Goal: Find specific page/section: Find specific page/section

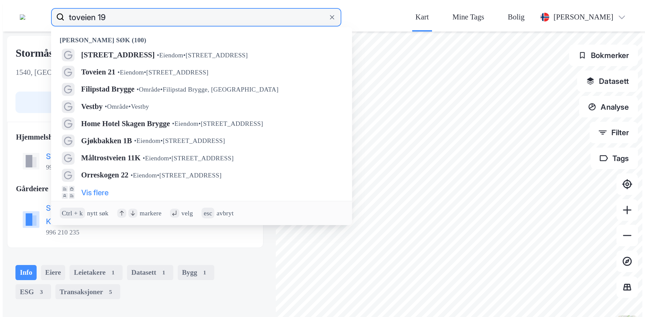
drag, startPoint x: 117, startPoint y: 9, endPoint x: 83, endPoint y: 7, distance: 33.6
click at [83, 8] on label "toveien 19" at bounding box center [196, 17] width 290 height 18
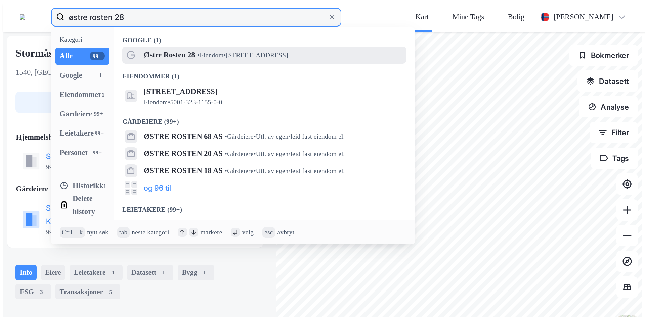
type input "østre rosten 28"
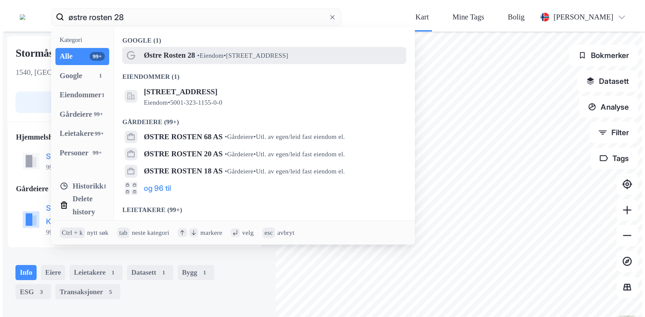
click at [223, 51] on span "• Eiendom • [STREET_ADDRESS]" at bounding box center [242, 55] width 91 height 9
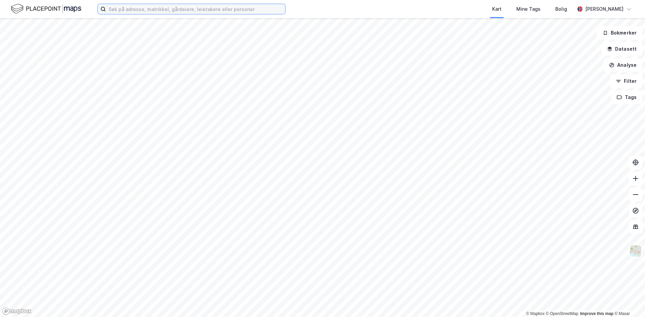
click at [141, 10] on input at bounding box center [195, 9] width 179 height 10
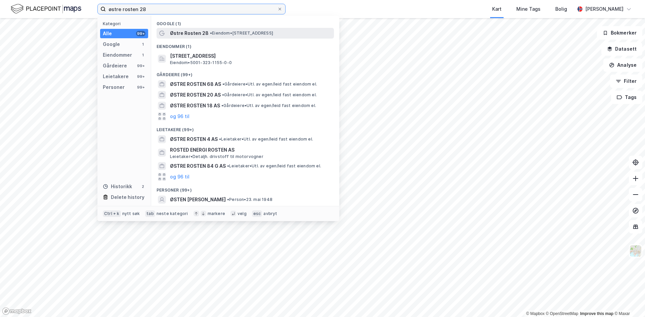
type input "østre rosten 28"
click at [202, 31] on span "Østre Rosten 28" at bounding box center [189, 33] width 39 height 8
